Goal: Find specific page/section: Find specific page/section

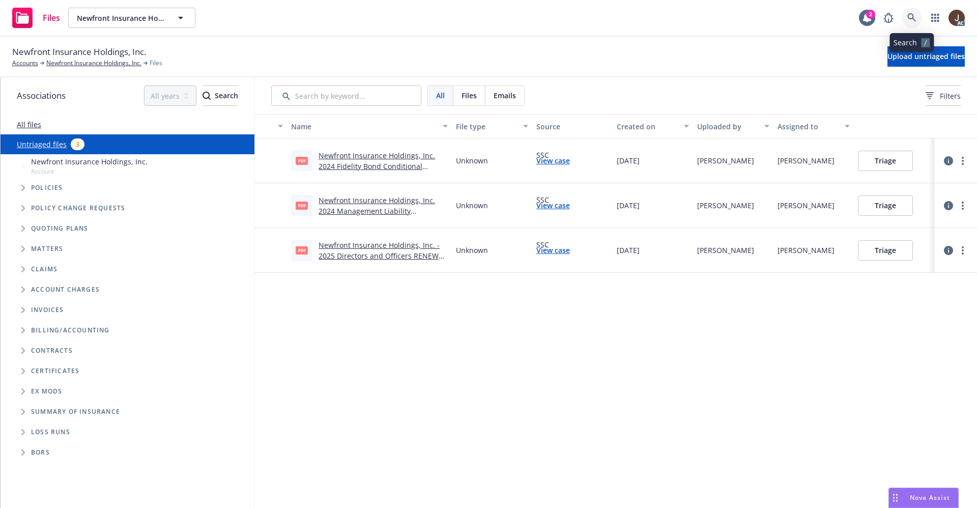
click at [910, 15] on icon at bounding box center [911, 17] width 9 height 9
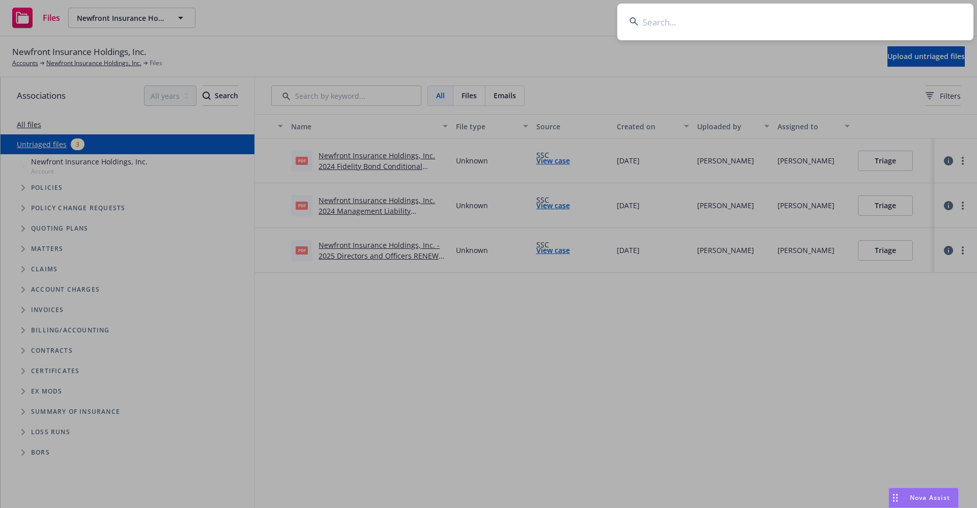
click at [703, 32] on input at bounding box center [795, 22] width 356 height 37
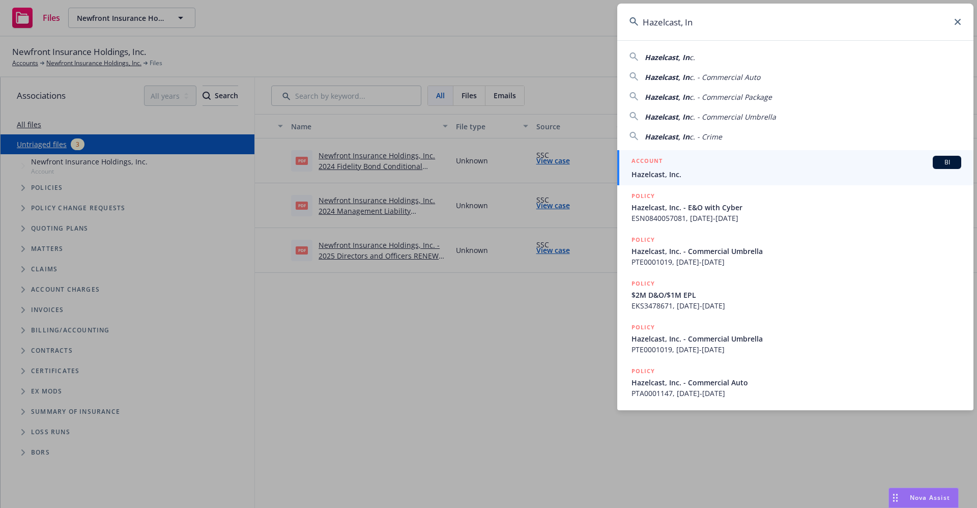
type input "Hazelcast, In"
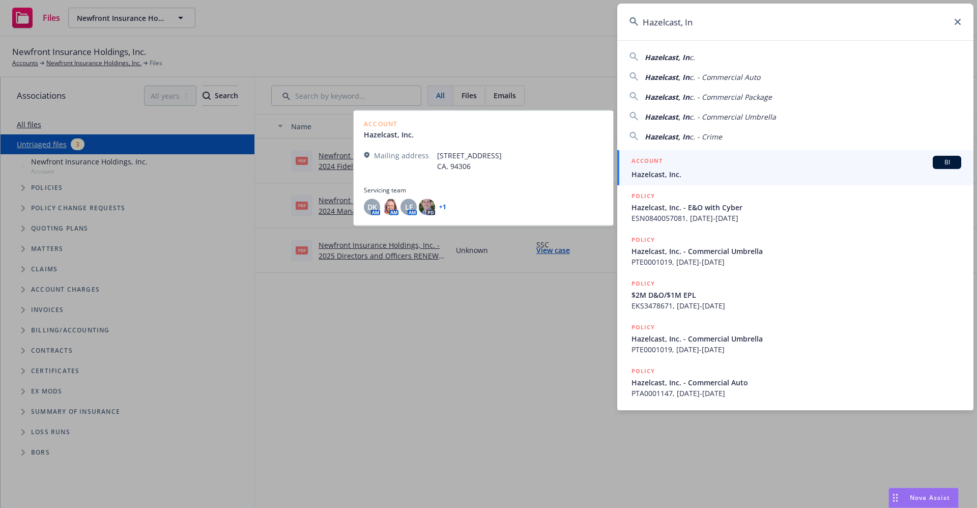
click at [673, 176] on span "Hazelcast, Inc." at bounding box center [796, 174] width 330 height 11
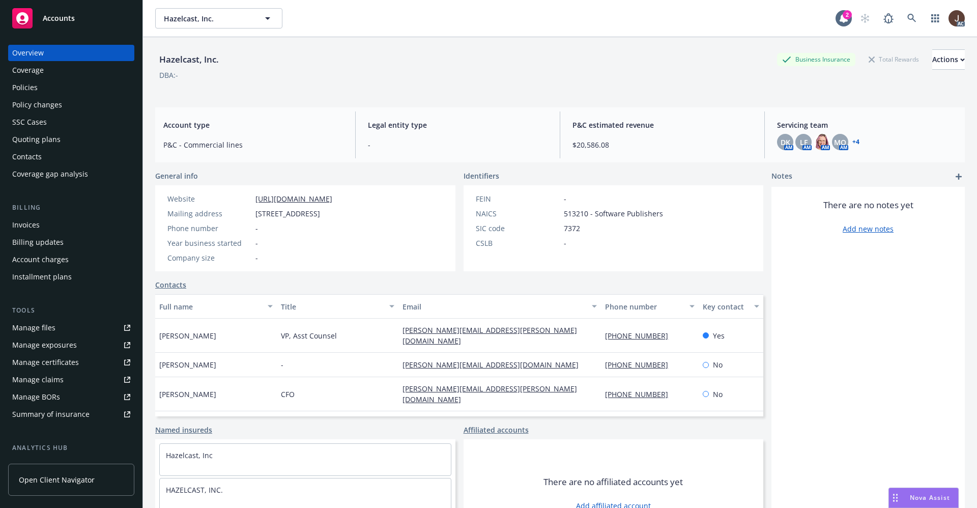
click at [22, 87] on div "Policies" at bounding box center [24, 87] width 25 height 16
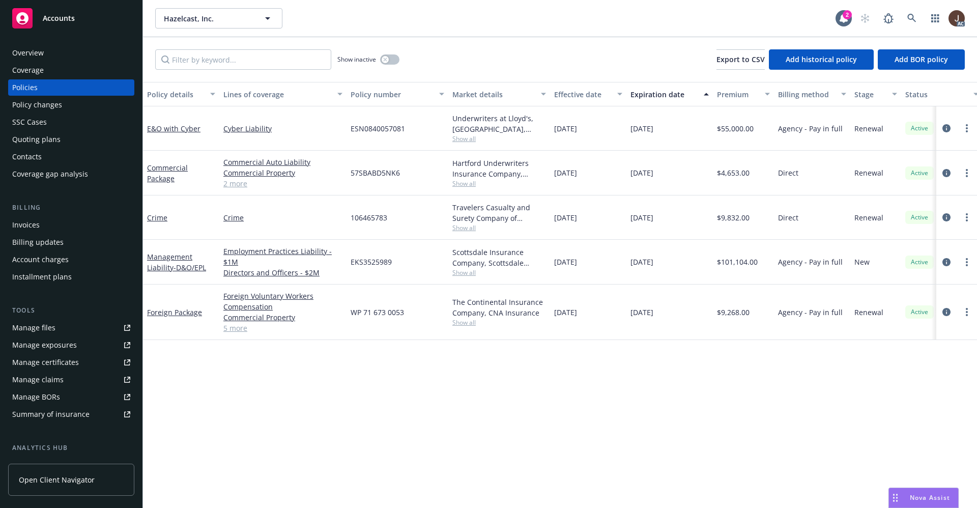
scroll to position [0, 148]
